Goal: Information Seeking & Learning: Check status

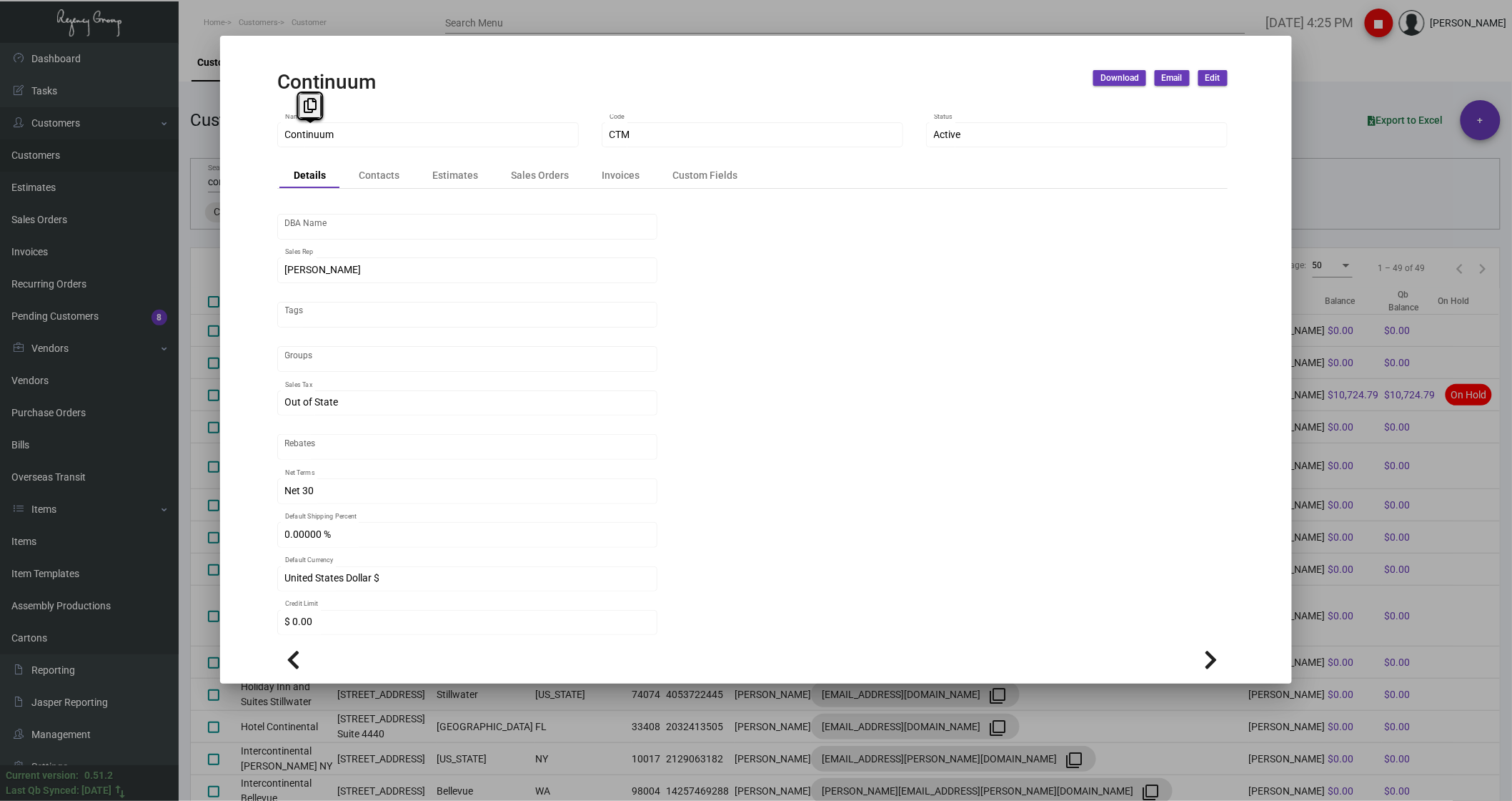
click at [419, 24] on div at bounding box center [756, 400] width 1512 height 801
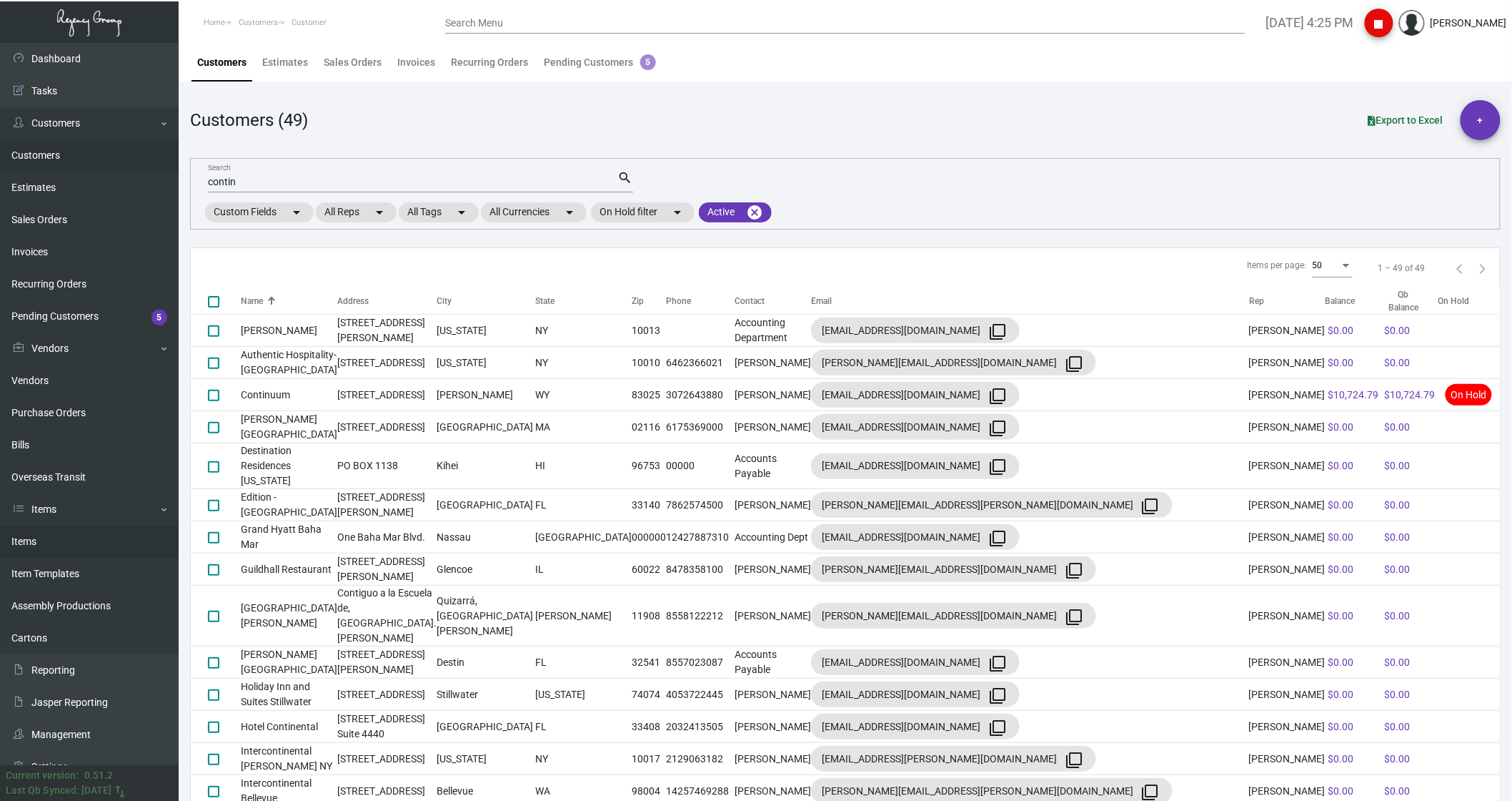
click at [40, 544] on link "Items" at bounding box center [89, 541] width 178 height 32
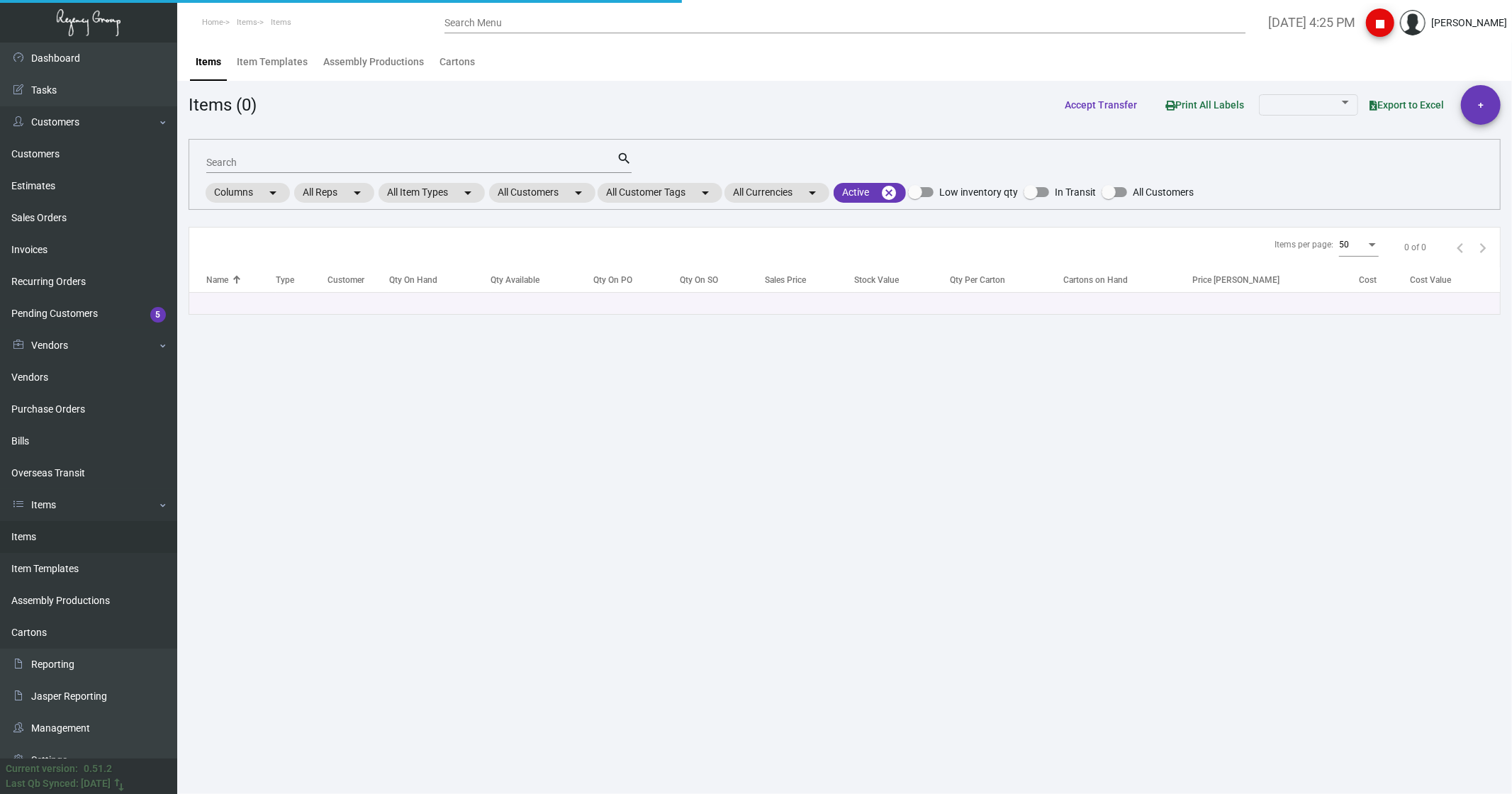
click at [253, 175] on mat-form-field "Search search" at bounding box center [419, 162] width 425 height 44
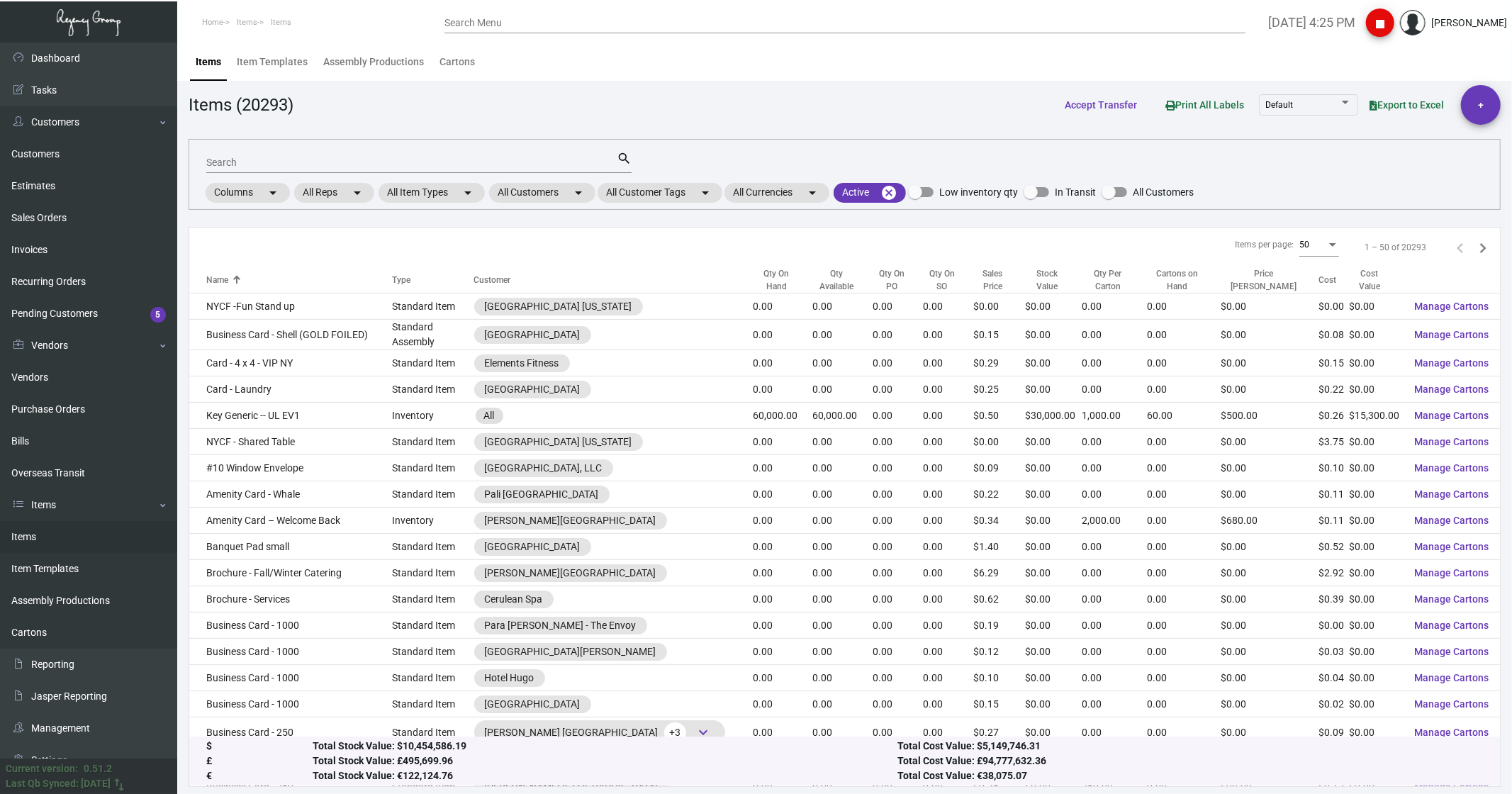
click at [254, 168] on div "Search" at bounding box center [411, 162] width 410 height 22
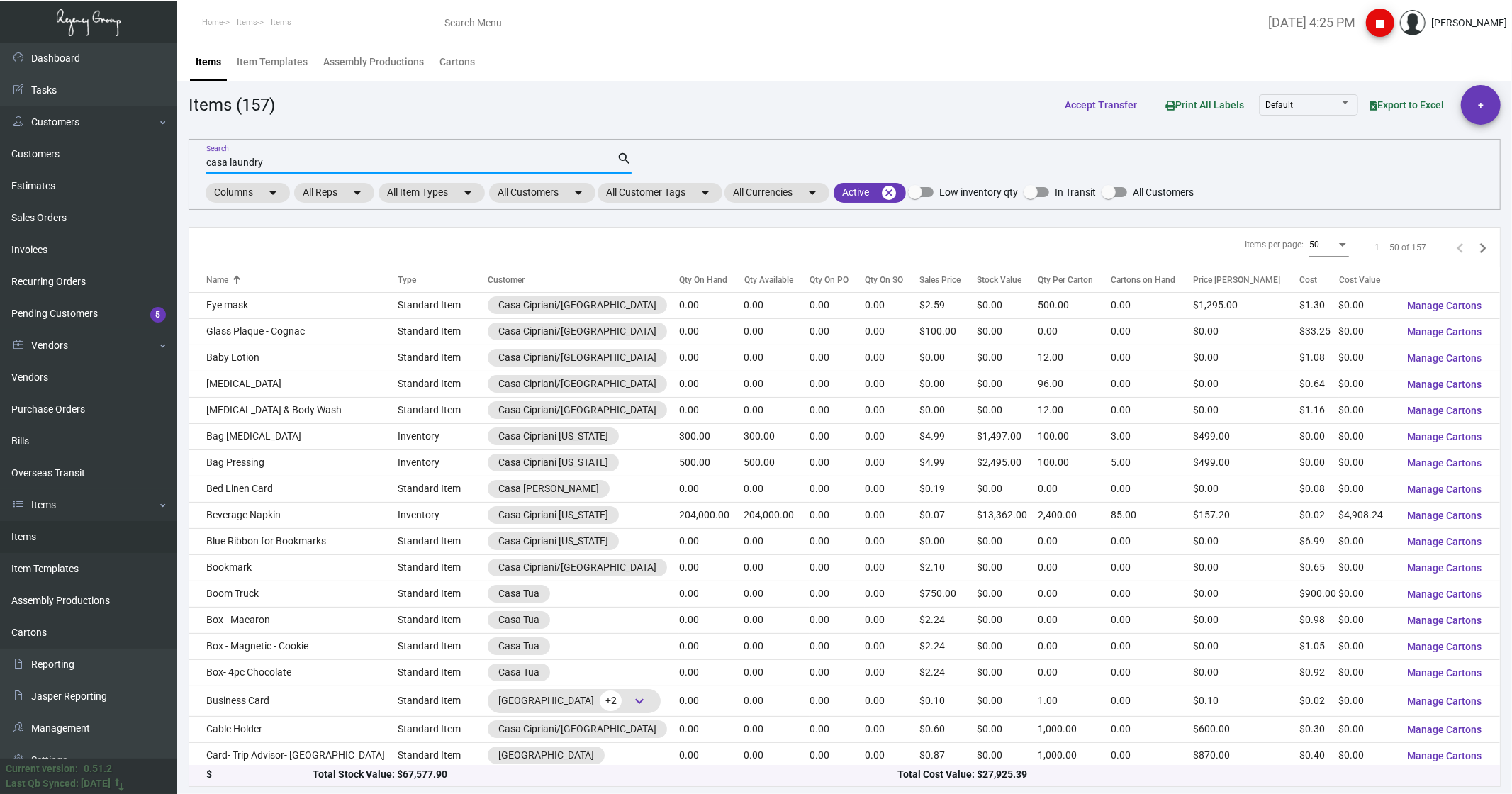
type input "casa laundry"
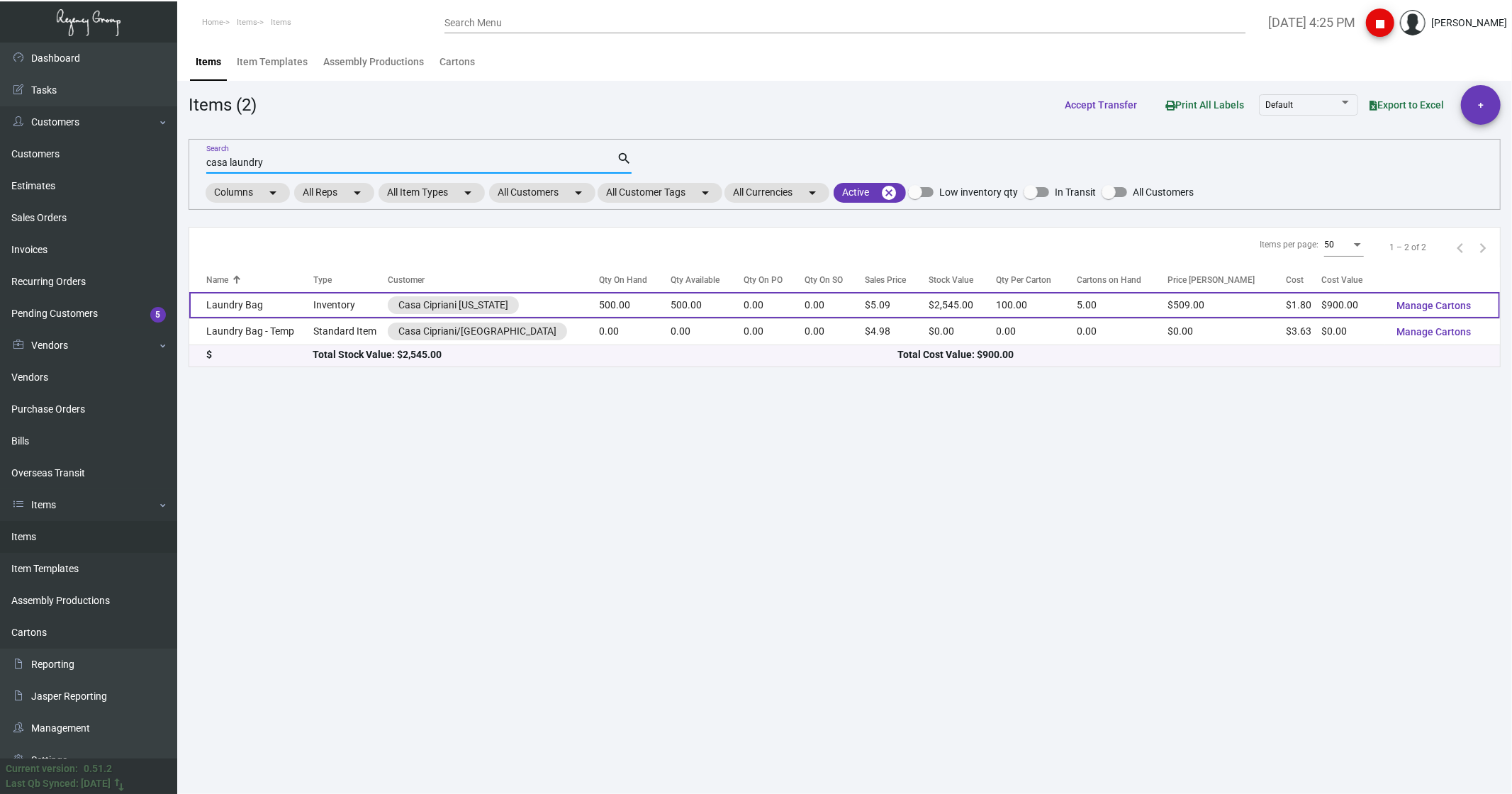
click at [265, 306] on td "Laundry Bag" at bounding box center [251, 305] width 124 height 26
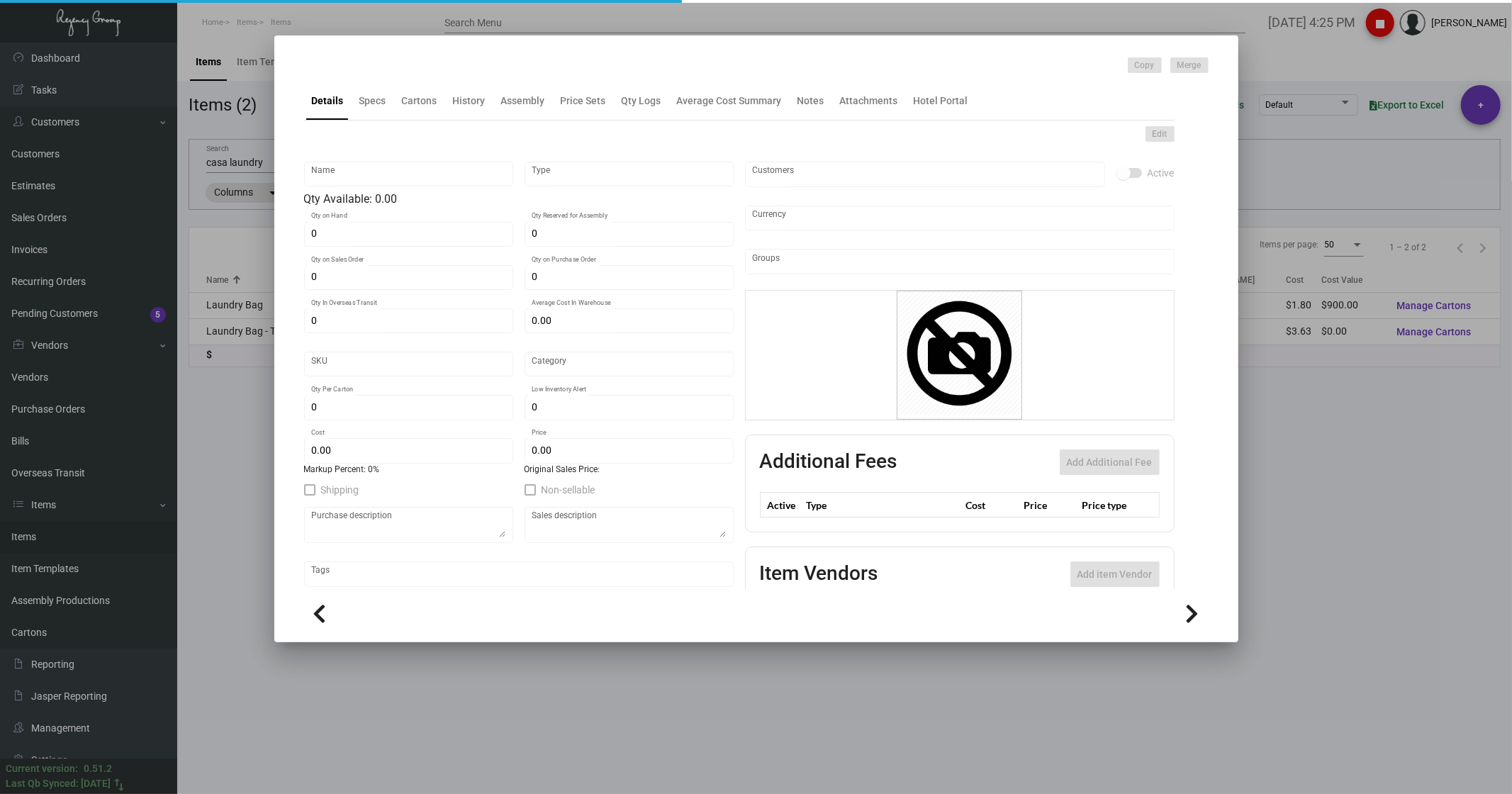
type input "Laundry Bag"
type input "Inventory"
type input "500"
type input "$ 1.95"
type input "Standard"
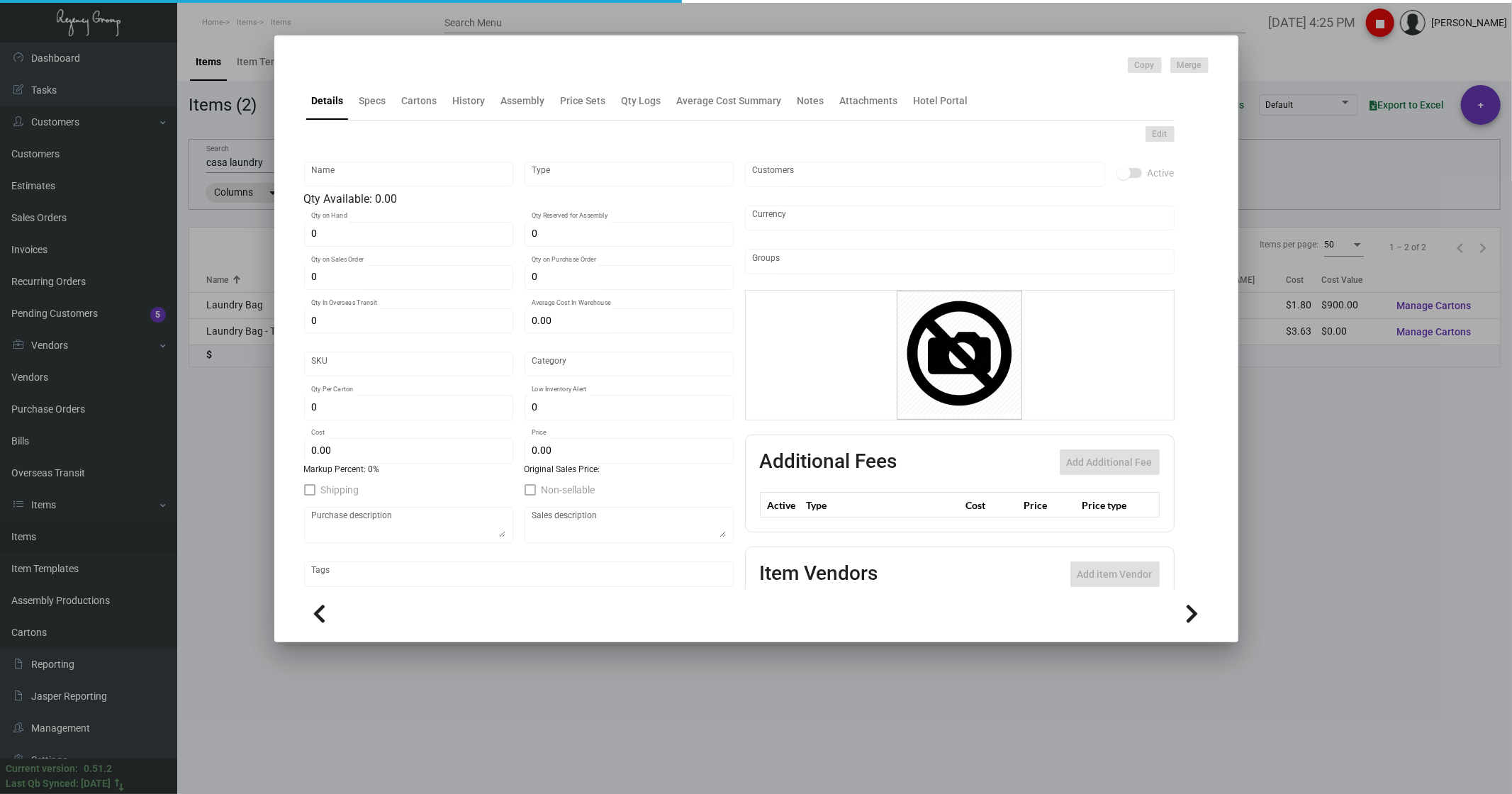
type input "100"
type input "$ 1.80"
type input "$ 5.09"
checkbox input "true"
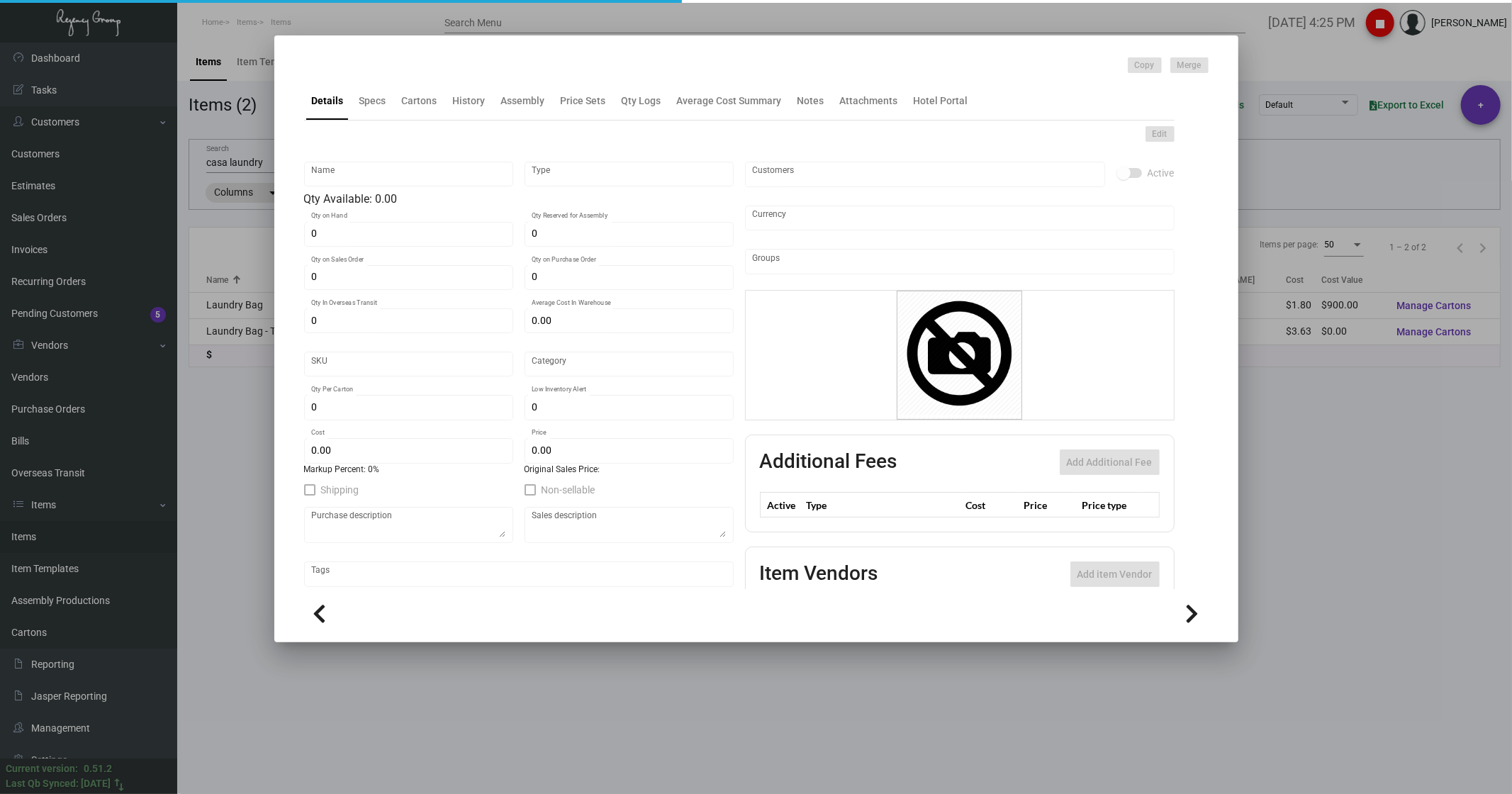
type input "United States Dollar $"
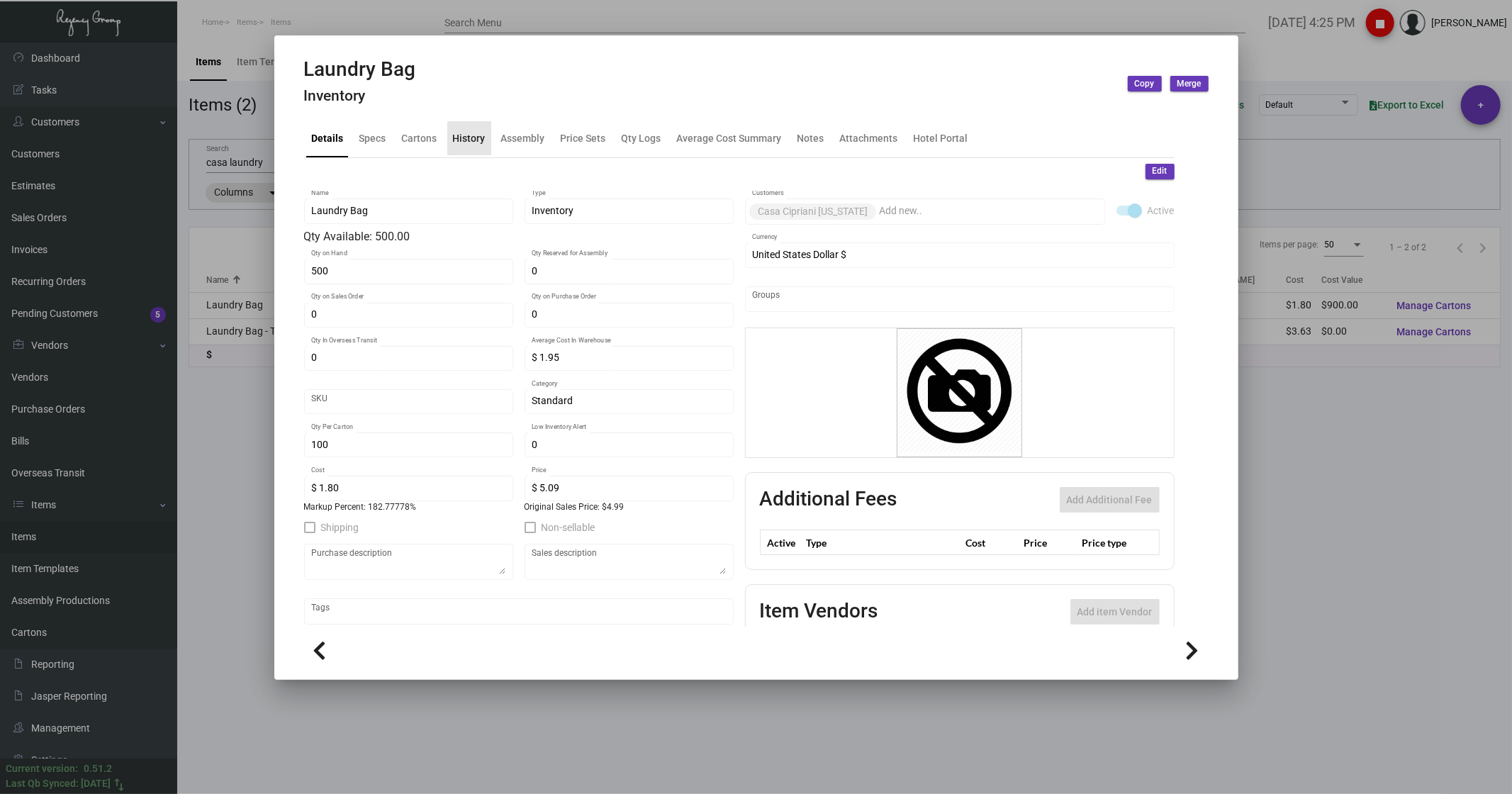
click at [475, 141] on div "History" at bounding box center [469, 137] width 32 height 15
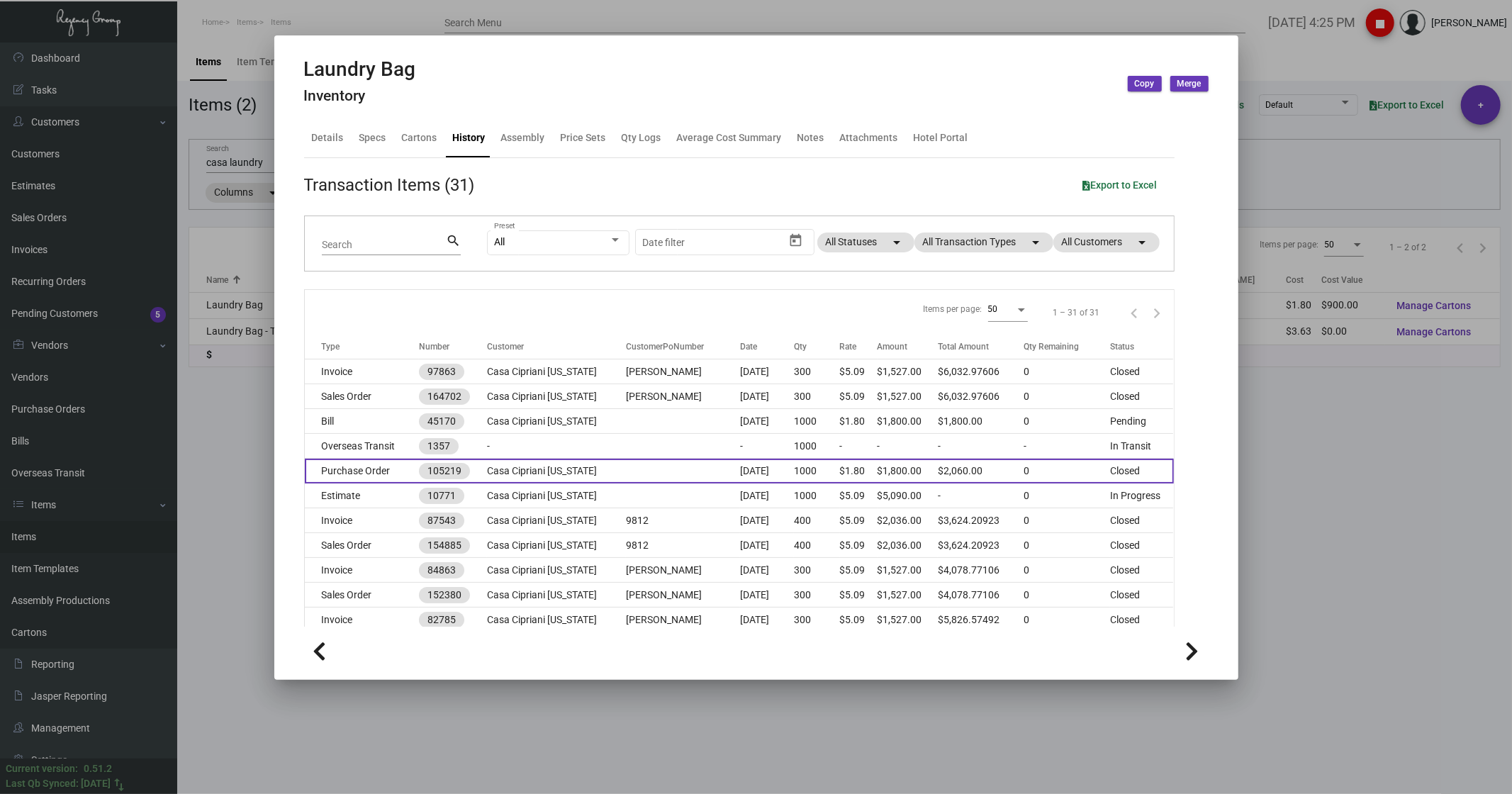
click at [349, 463] on td "Purchase Order" at bounding box center [362, 470] width 115 height 24
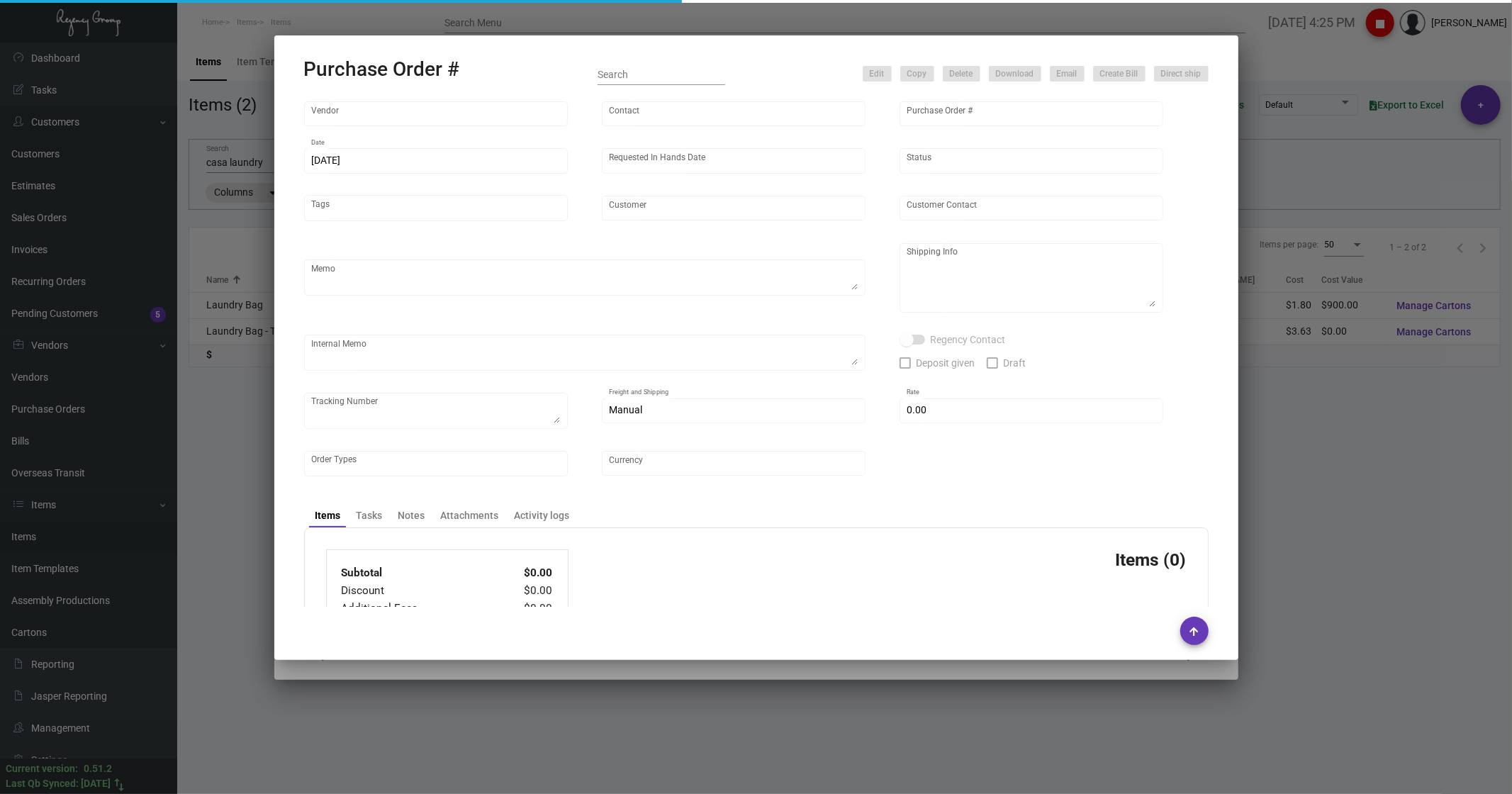
type input "Hangzhou [PERSON_NAME] Leisure Product Co. LTD"
type input "[PERSON_NAME]"
type input "105219"
type input "[DATE]"
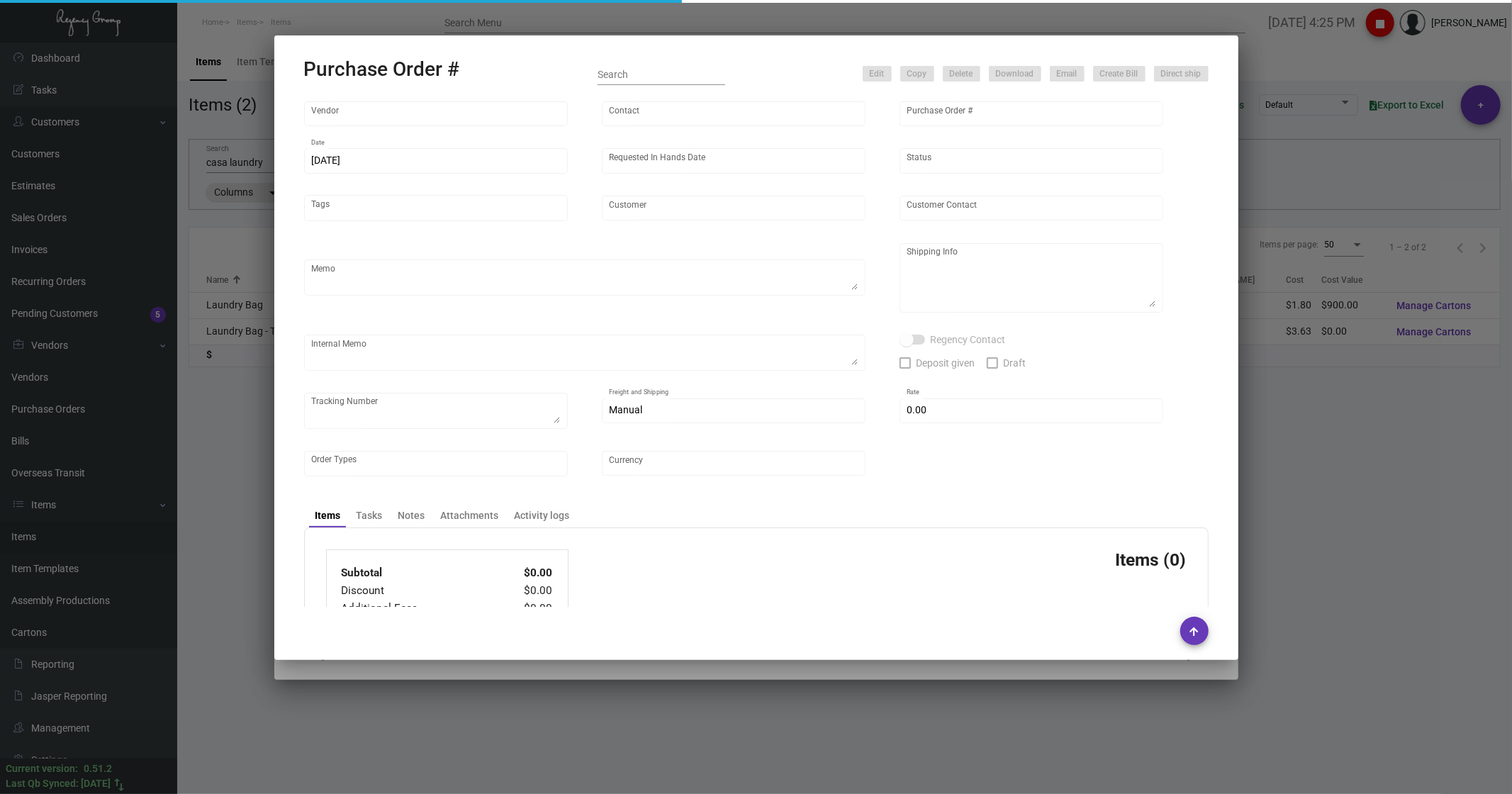
type input "Casa Cipriani [US_STATE]"
type textarea "Please ship the amenity bags by air to NJ and the laundry bags by boat to [GEOG…"
type textarea "Regency Group NJ - [PERSON_NAME] [STREET_ADDRESS]"
type textarea "Amenity bag - air estimated order-ready date: 5/30"
checkbox input "true"
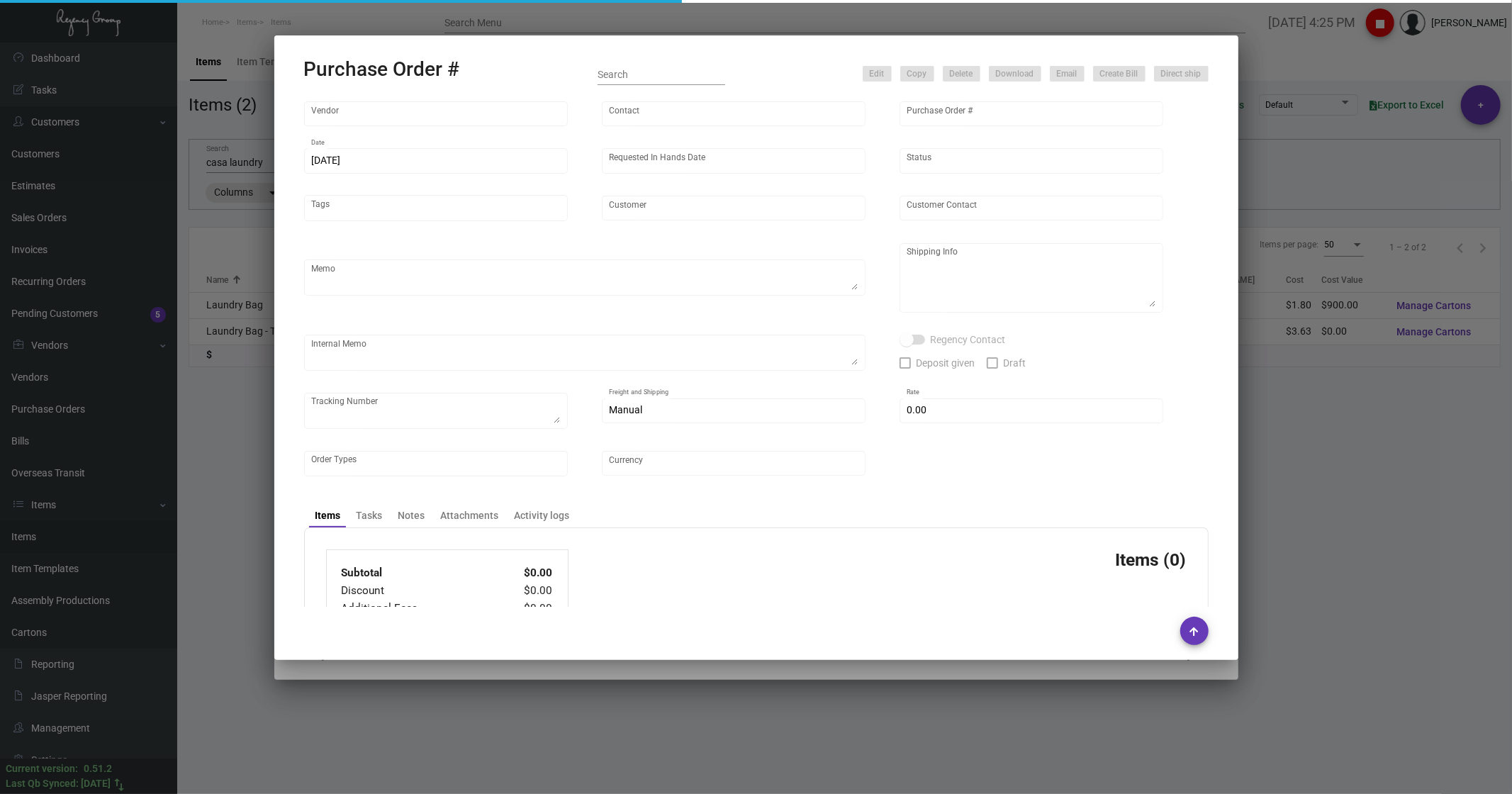
type input "$ 0.00"
type input "United States Dollar $"
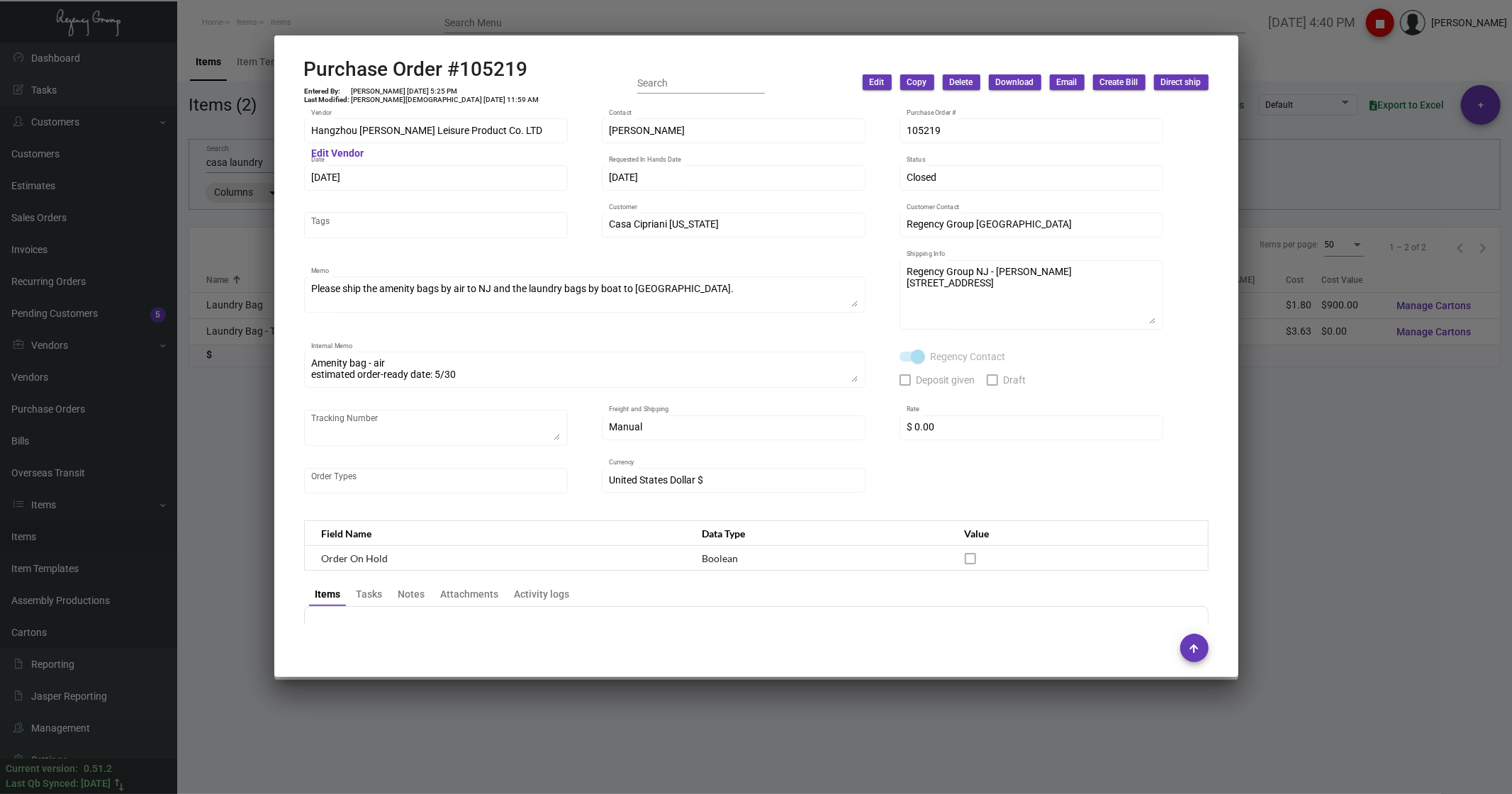
drag, startPoint x: 1352, startPoint y: 67, endPoint x: 1338, endPoint y: 59, distance: 16.1
click at [1352, 67] on div at bounding box center [756, 397] width 1512 height 794
